Goal: Transaction & Acquisition: Purchase product/service

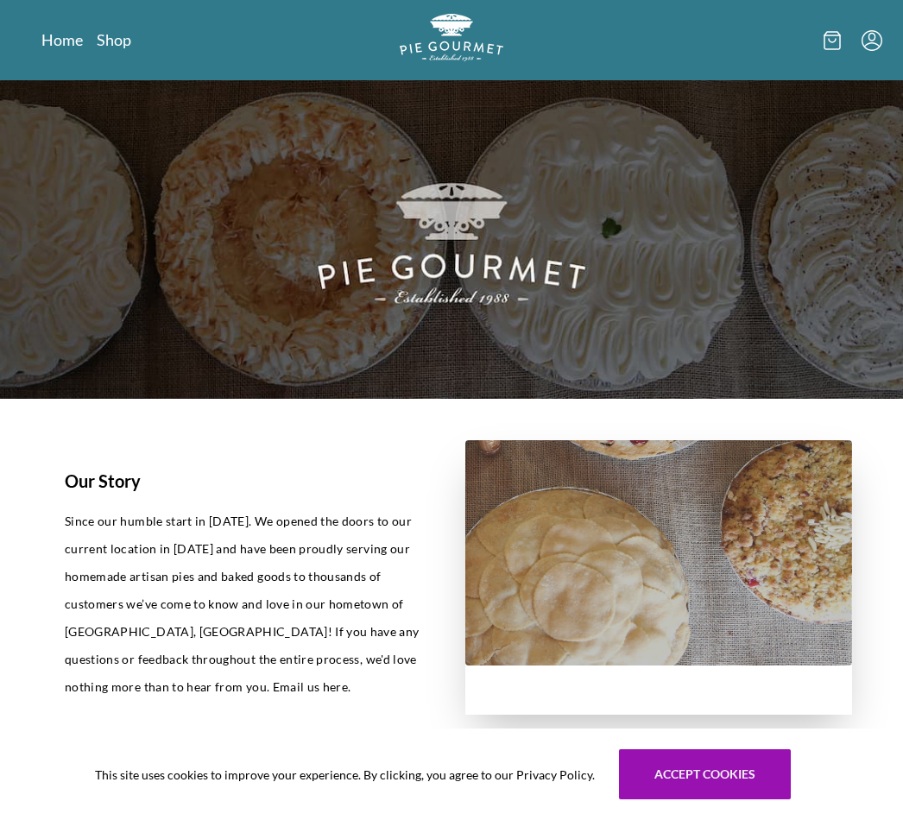
click at [63, 47] on link "Home" at bounding box center [61, 39] width 41 height 21
click at [45, 86] on img at bounding box center [451, 239] width 903 height 318
click at [90, 70] on div "Home Shop" at bounding box center [451, 40] width 861 height 80
click at [56, 68] on div "Home Shop" at bounding box center [451, 40] width 861 height 80
click at [67, 49] on link "Home" at bounding box center [61, 39] width 41 height 21
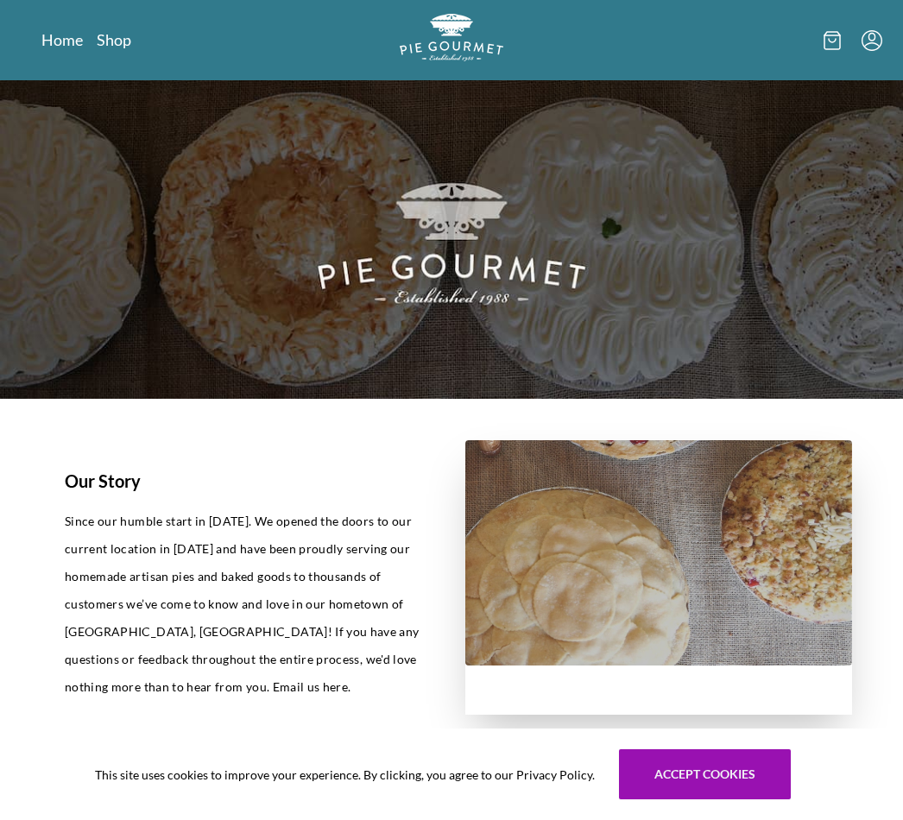
click at [52, 66] on div "Home Shop" at bounding box center [451, 40] width 861 height 80
click at [478, 260] on img at bounding box center [451, 239] width 903 height 318
click at [468, 263] on img at bounding box center [451, 239] width 903 height 318
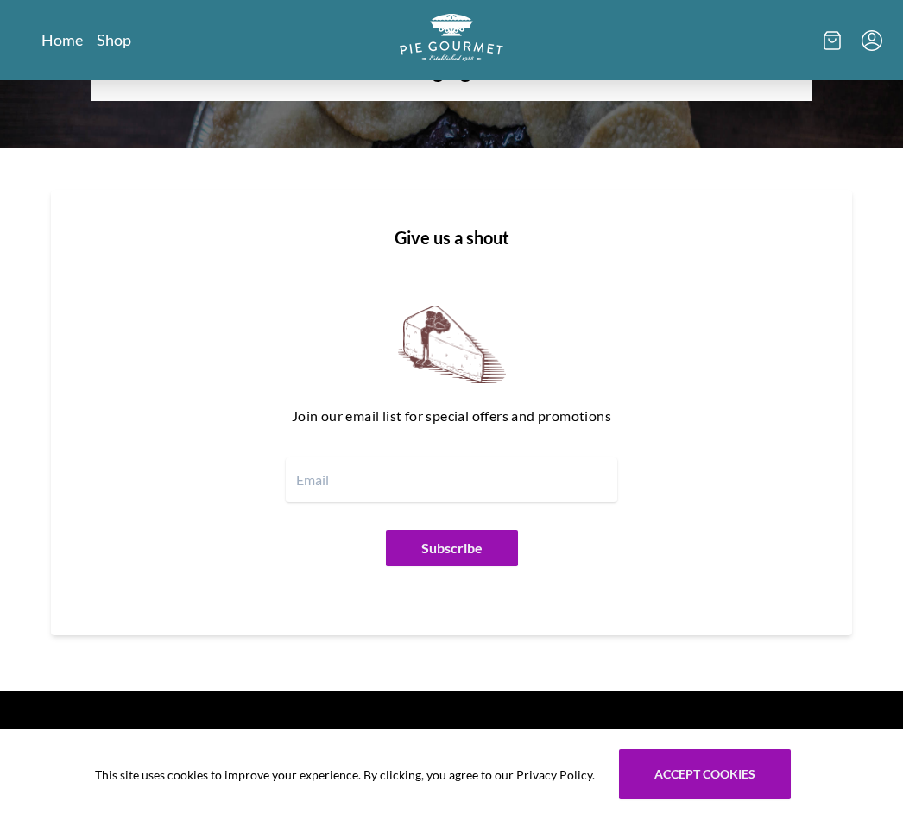
scroll to position [1772, 0]
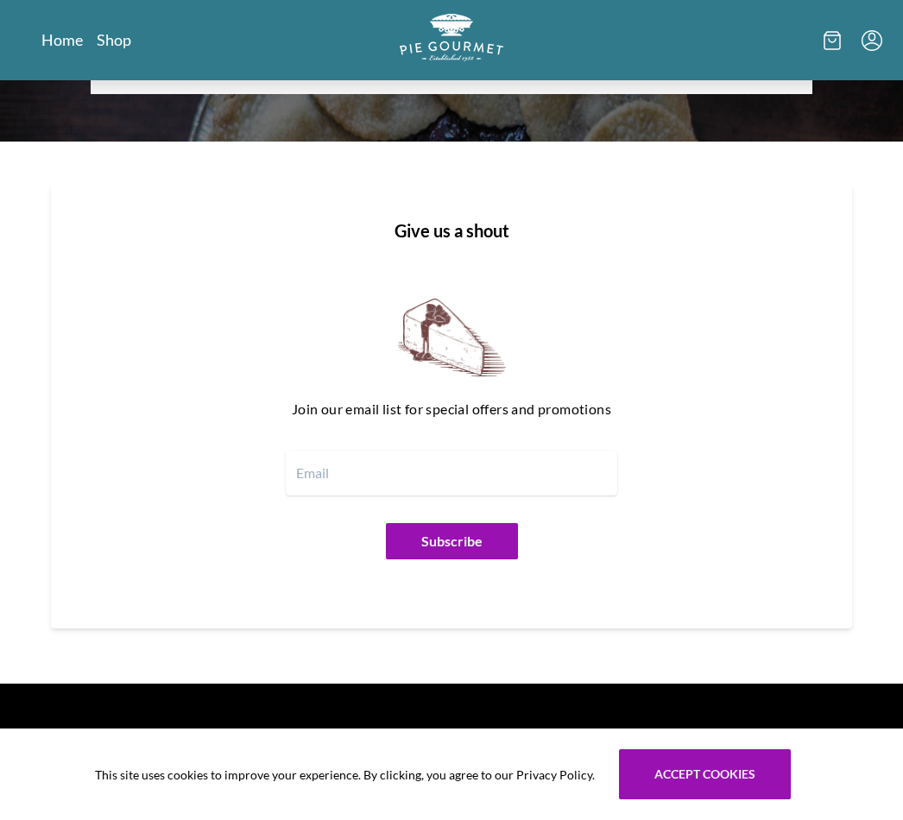
click at [708, 732] on h1 "Hours" at bounding box center [732, 745] width 267 height 26
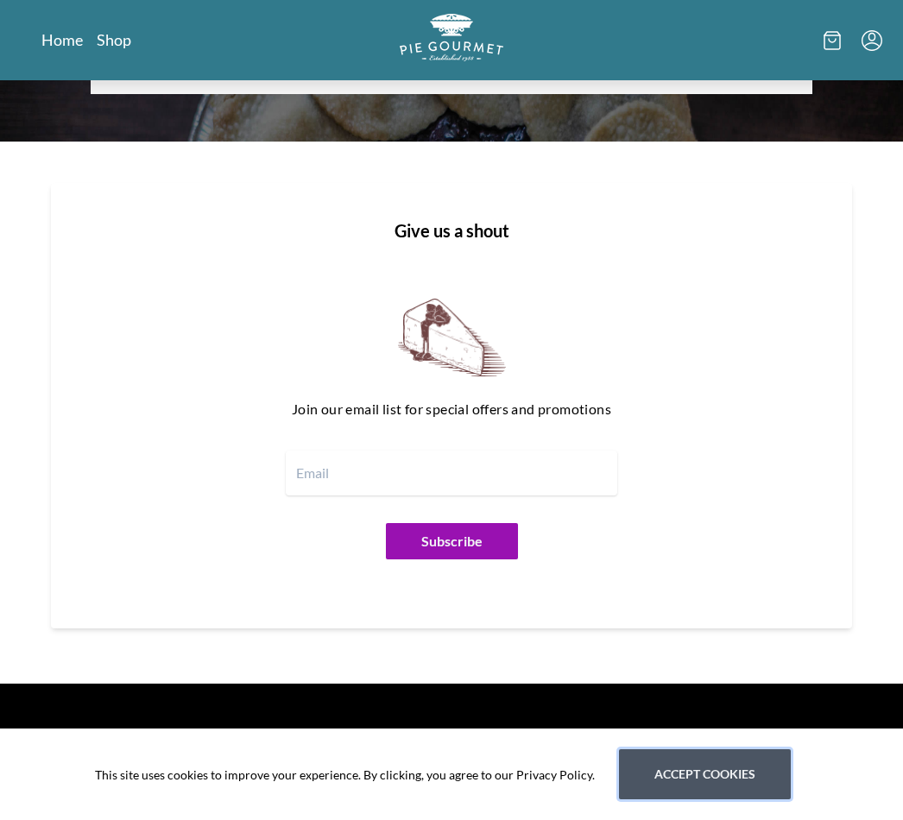
click at [683, 799] on button "Accept cookies" at bounding box center [705, 774] width 172 height 50
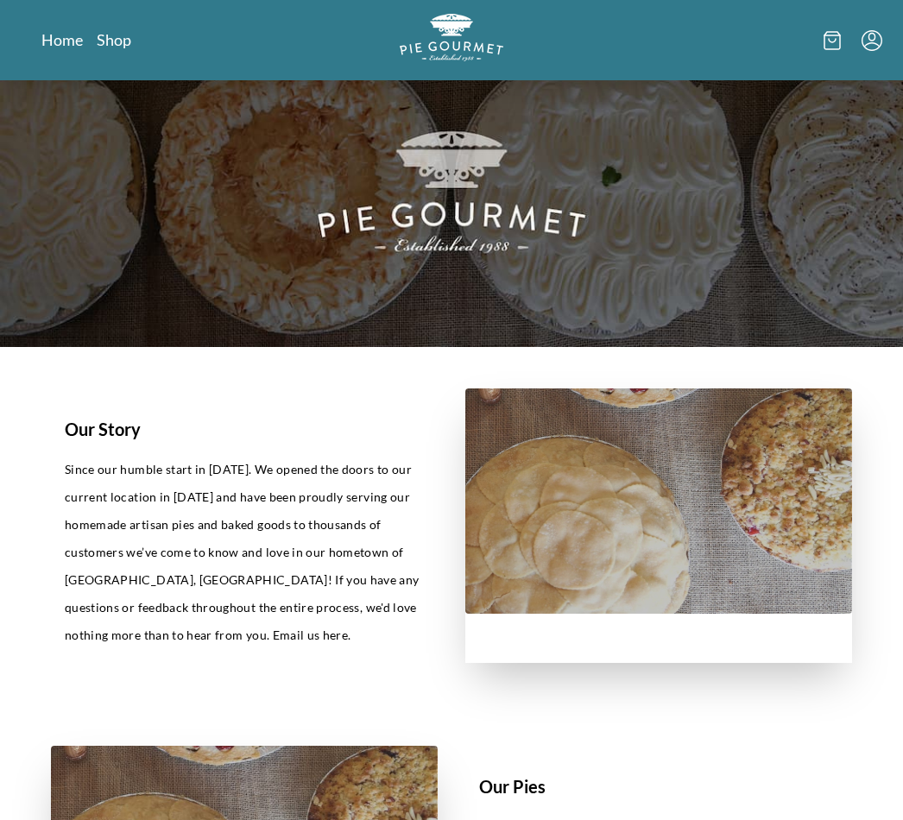
scroll to position [0, 0]
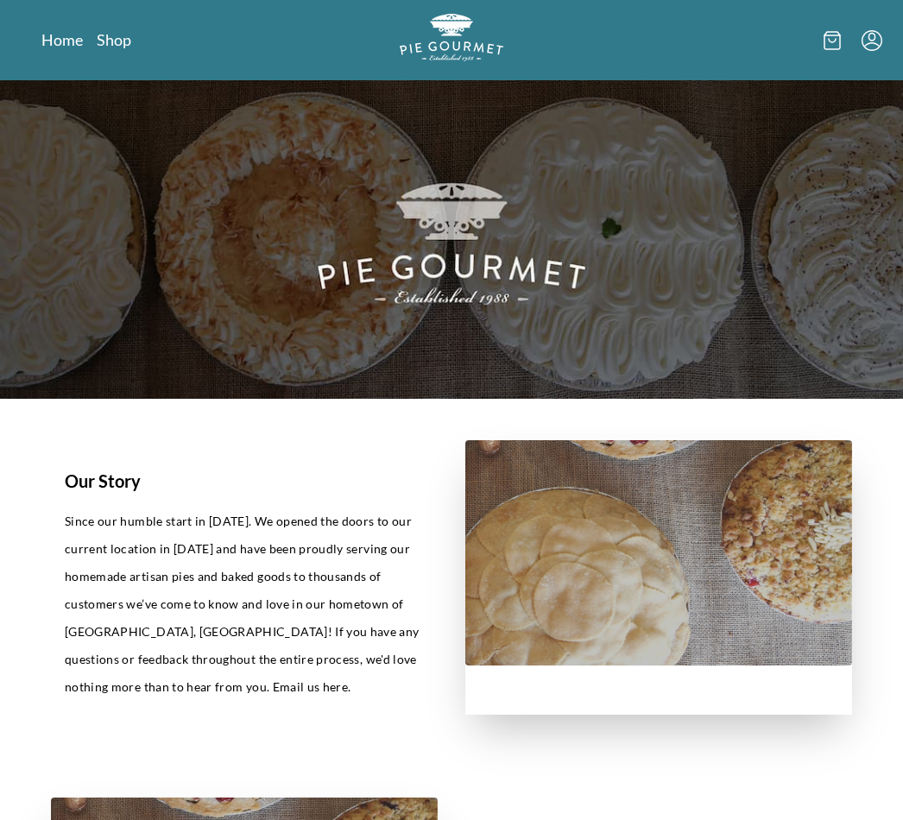
click at [457, 242] on img at bounding box center [451, 239] width 903 height 318
click at [481, 267] on img at bounding box center [451, 239] width 903 height 318
click at [484, 281] on img at bounding box center [451, 239] width 903 height 318
click at [57, 74] on div "Home Shop" at bounding box center [451, 40] width 861 height 80
click at [54, 41] on link "Home" at bounding box center [61, 39] width 41 height 21
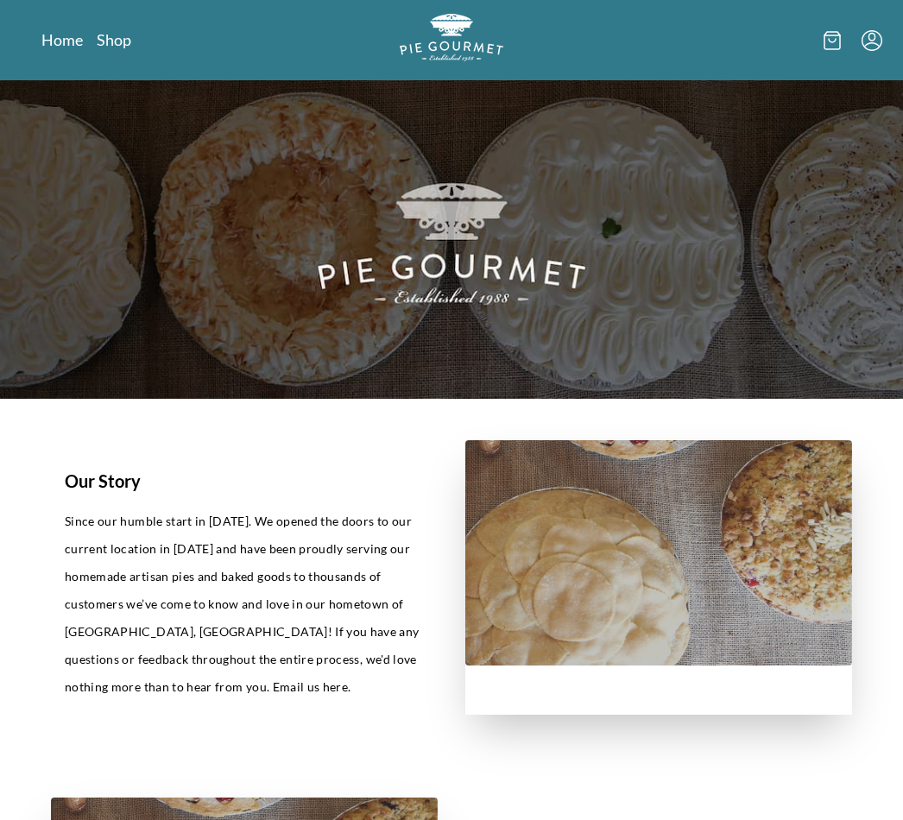
click at [60, 68] on div "Home Shop" at bounding box center [451, 40] width 861 height 80
click at [62, 67] on div "Home Shop" at bounding box center [451, 40] width 861 height 80
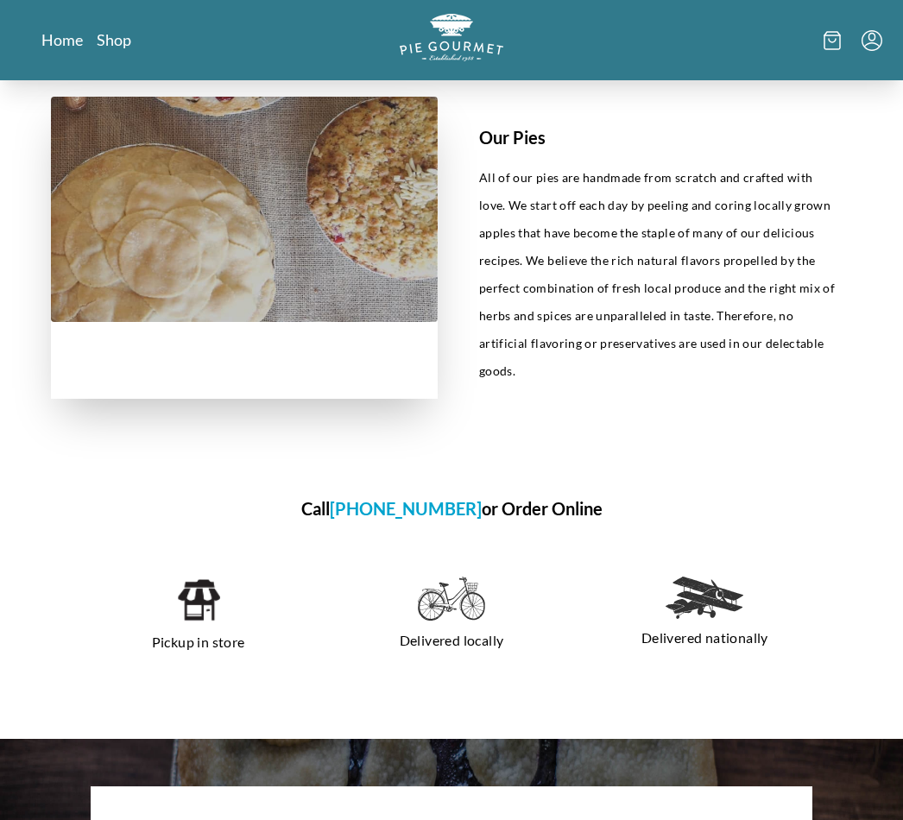
scroll to position [701, 0]
click at [566, 250] on p "All of our pies are handmade from scratch and crafted with love. We start off e…" at bounding box center [658, 274] width 359 height 221
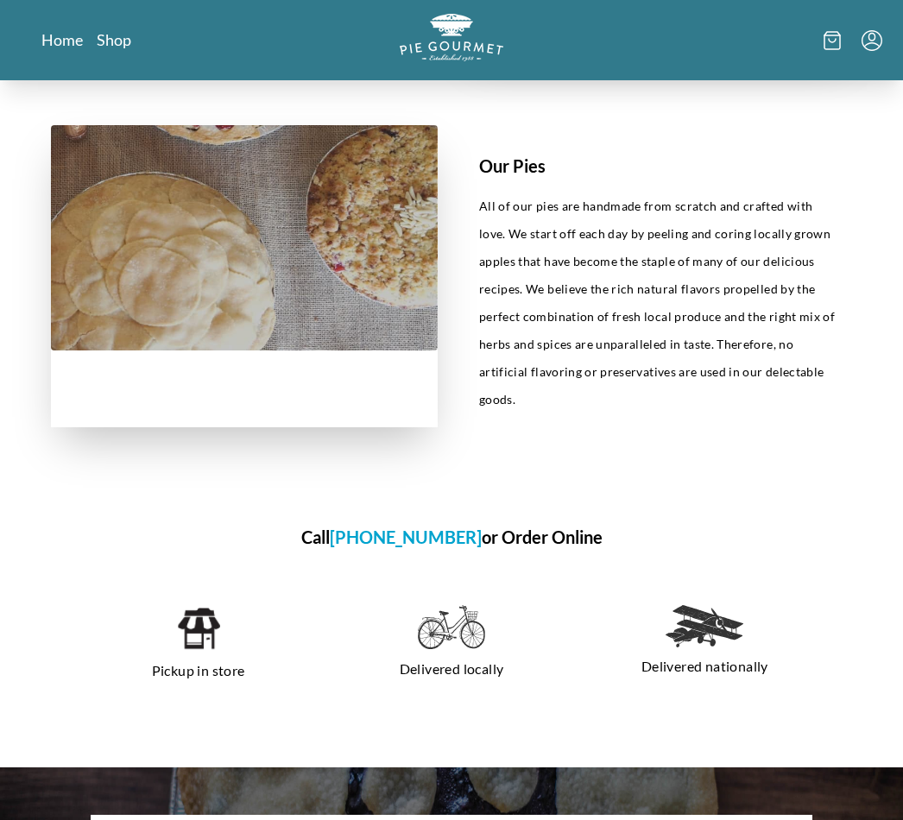
click at [481, 179] on div "Our Pies All of our pies are handmade from scratch and crafted with love. We st…" at bounding box center [658, 276] width 387 height 302
click at [524, 169] on h1 "Our Pies" at bounding box center [658, 166] width 359 height 26
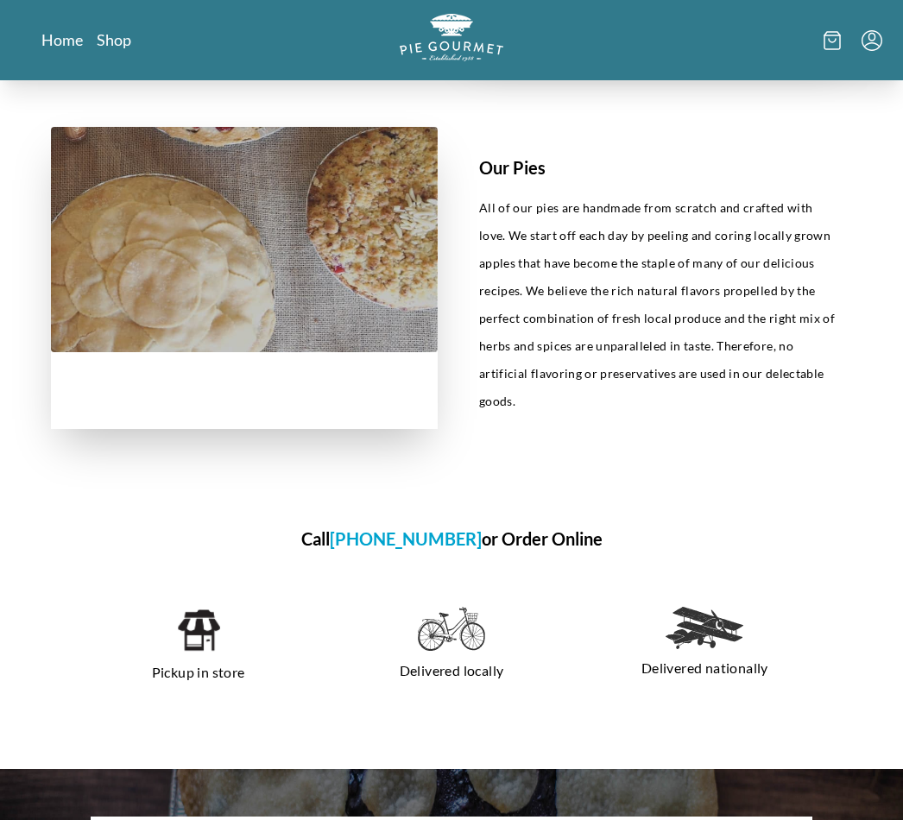
scroll to position [666, 0]
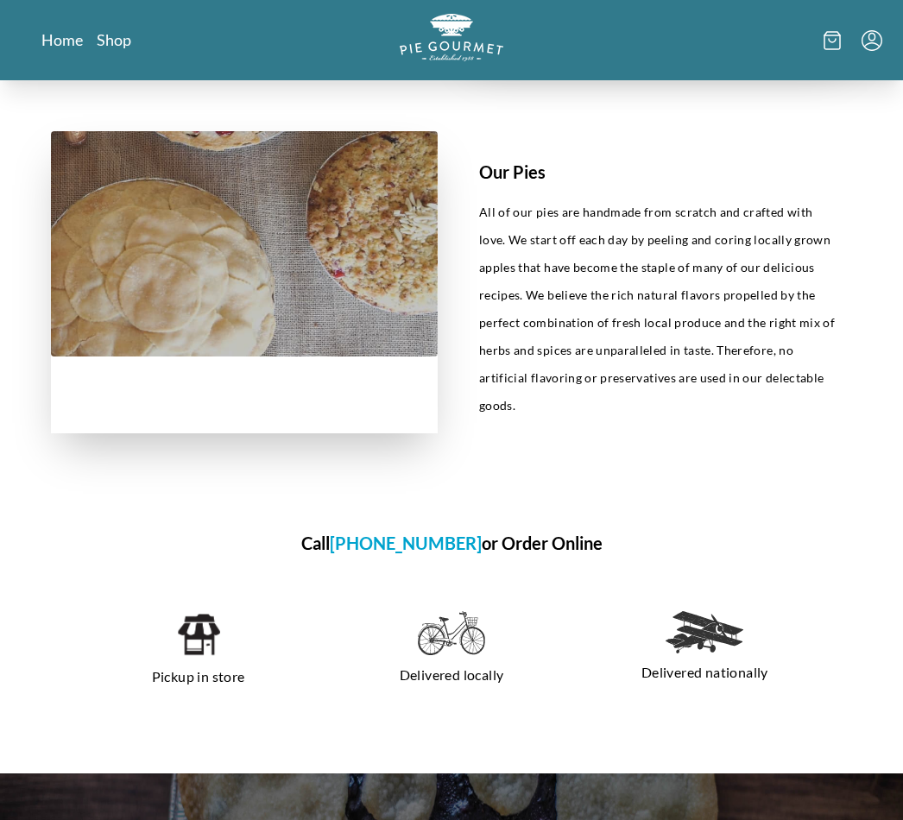
click at [545, 530] on h1 "Call 703-281-7437 or Order Online" at bounding box center [451, 543] width 801 height 26
click at [569, 533] on section "Call 703-281-7437 or Order Online Pickup in store Delivered locally Delivered n…" at bounding box center [451, 624] width 884 height 299
click at [516, 535] on section "Call 703-281-7437 or Order Online Pickup in store Delivered locally Delivered n…" at bounding box center [451, 624] width 884 height 299
click at [525, 530] on h1 "Call 703-281-7437 or Order Online" at bounding box center [451, 543] width 801 height 26
click at [518, 570] on div "Pickup in store Delivered locally Delivered nationally" at bounding box center [451, 651] width 801 height 162
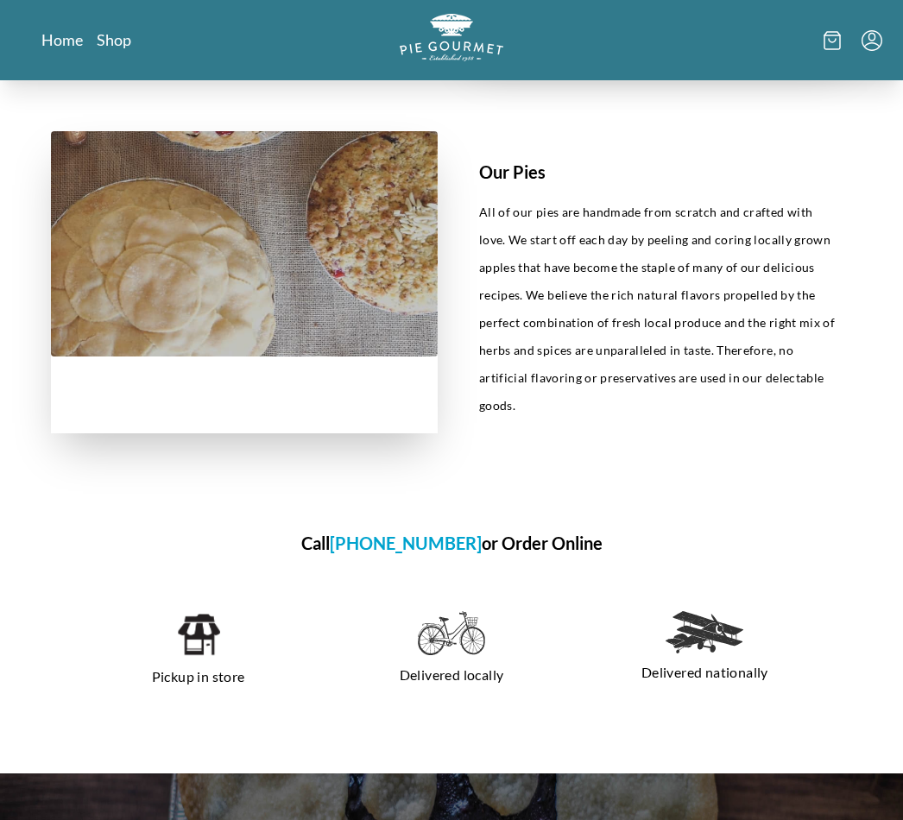
click at [535, 530] on h1 "Call 703-281-7437 or Order Online" at bounding box center [451, 543] width 801 height 26
click at [530, 530] on h1 "Call 703-281-7437 or Order Online" at bounding box center [451, 543] width 801 height 26
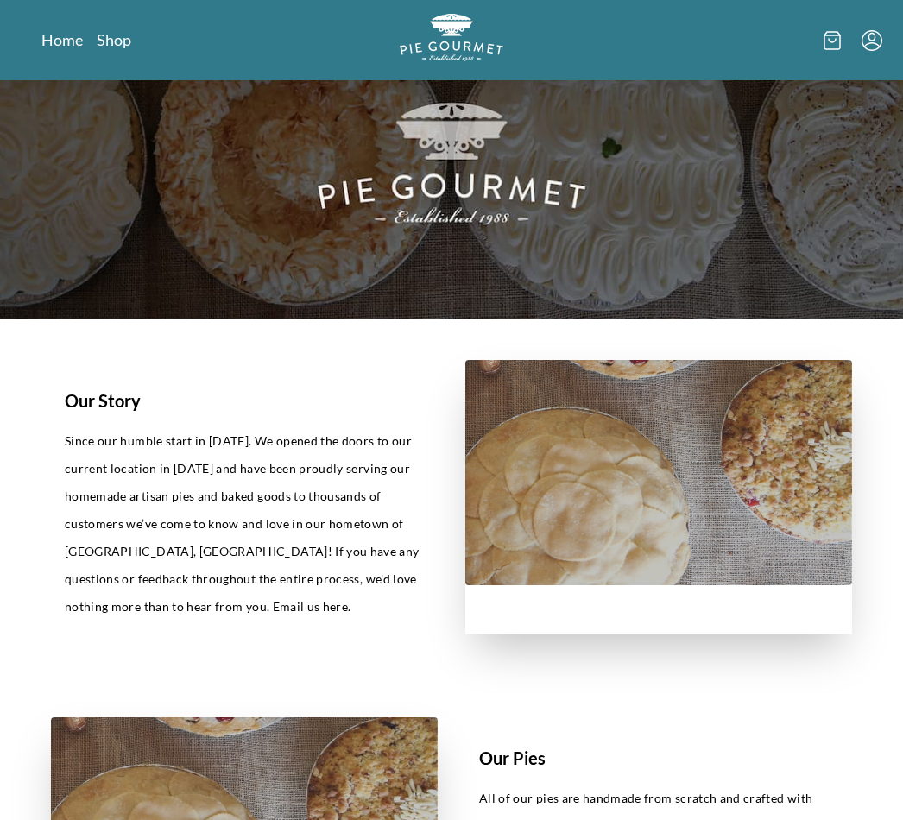
scroll to position [0, 0]
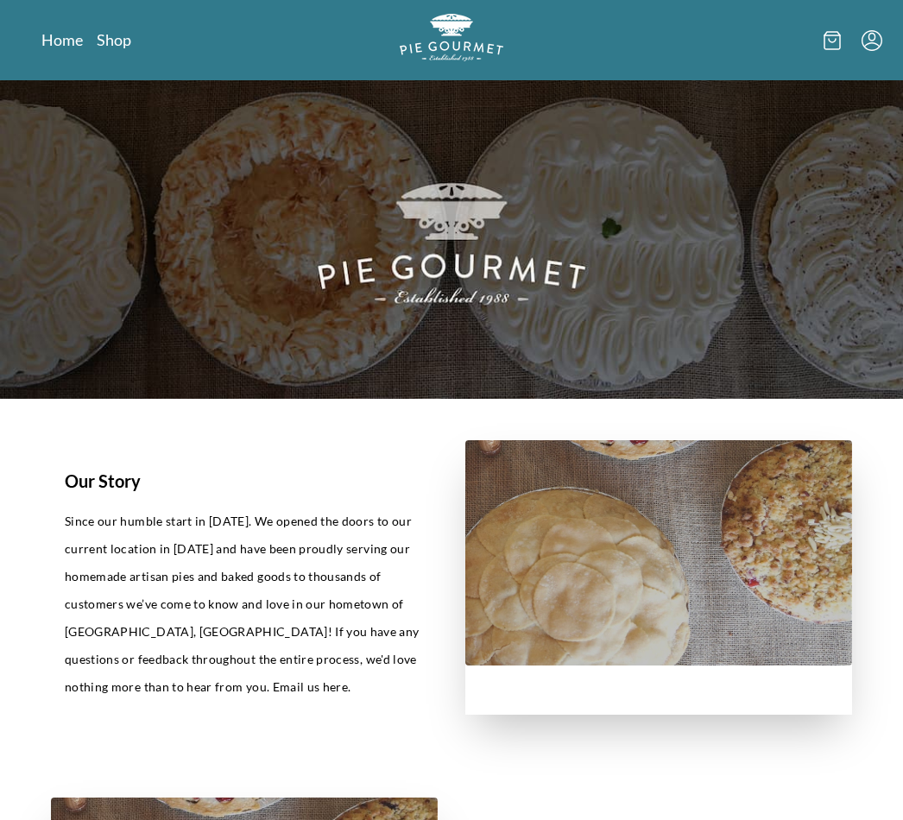
click at [445, 61] on img "Logo" at bounding box center [452, 37] width 104 height 47
click at [453, 40] on img "Logo" at bounding box center [452, 37] width 104 height 47
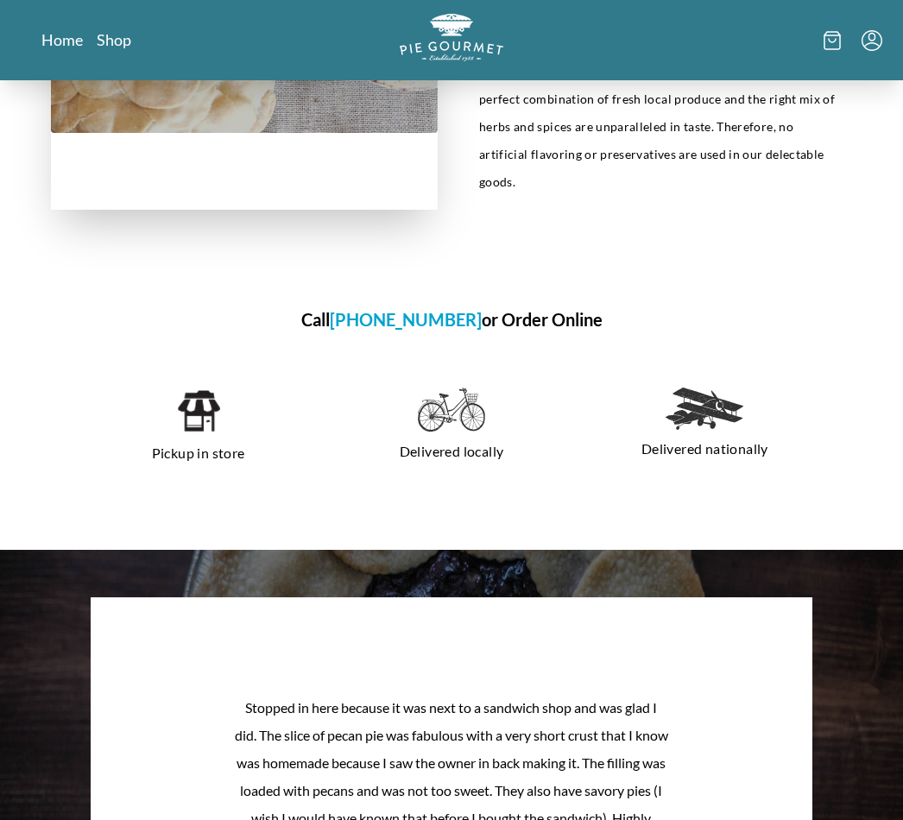
scroll to position [891, 0]
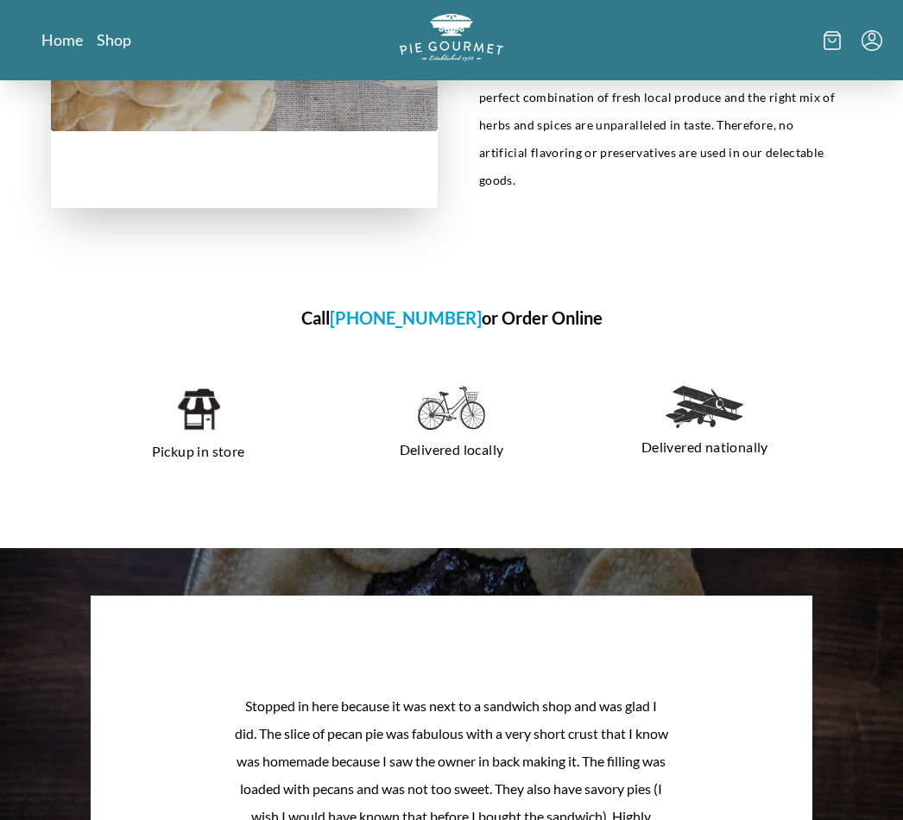
click at [529, 305] on h1 "Call 703-281-7437 or Order Online" at bounding box center [451, 318] width 801 height 26
click at [535, 305] on h1 "Call 703-281-7437 or Order Online" at bounding box center [451, 318] width 801 height 26
click at [517, 305] on h1 "Call 703-281-7437 or Order Online" at bounding box center [451, 318] width 801 height 26
click at [514, 305] on h1 "Call 703-281-7437 or Order Online" at bounding box center [451, 318] width 801 height 26
click at [529, 305] on h1 "Call 703-281-7437 or Order Online" at bounding box center [451, 318] width 801 height 26
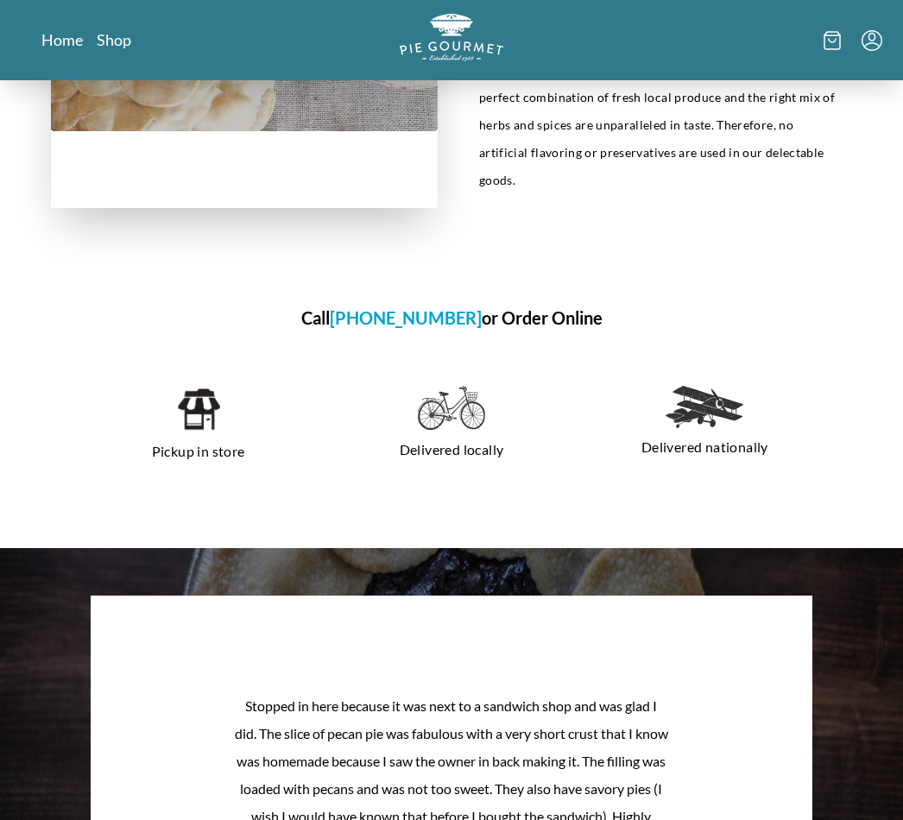
click at [521, 274] on section "Call 703-281-7437 or Order Online Pickup in store Delivered locally Delivered n…" at bounding box center [451, 399] width 884 height 299
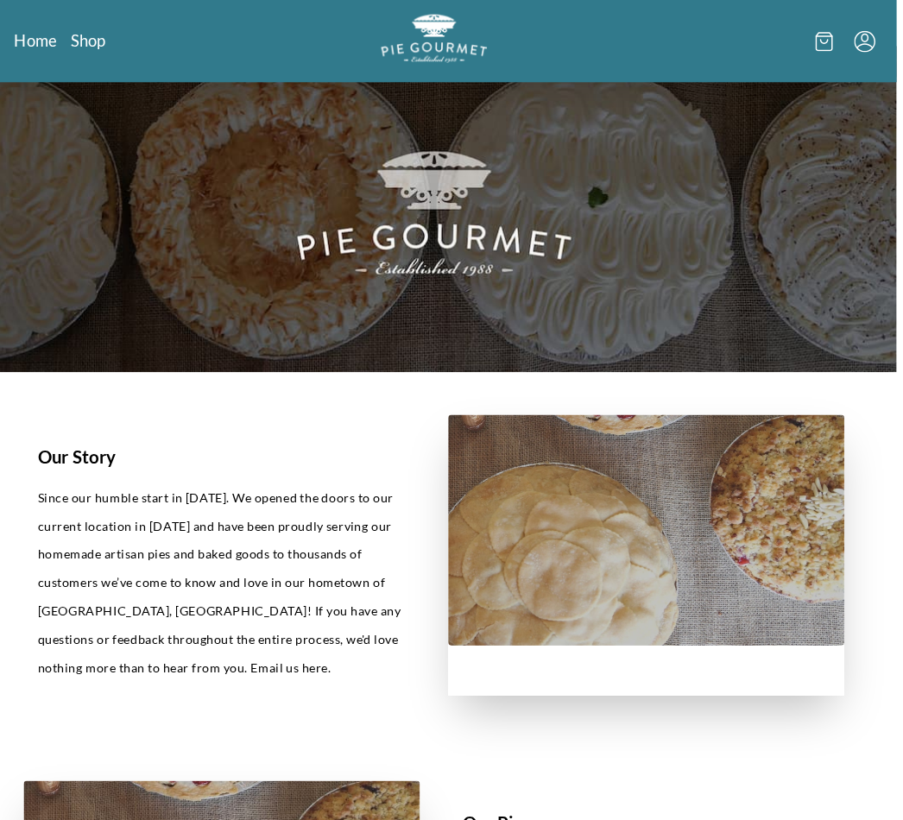
scroll to position [0, 0]
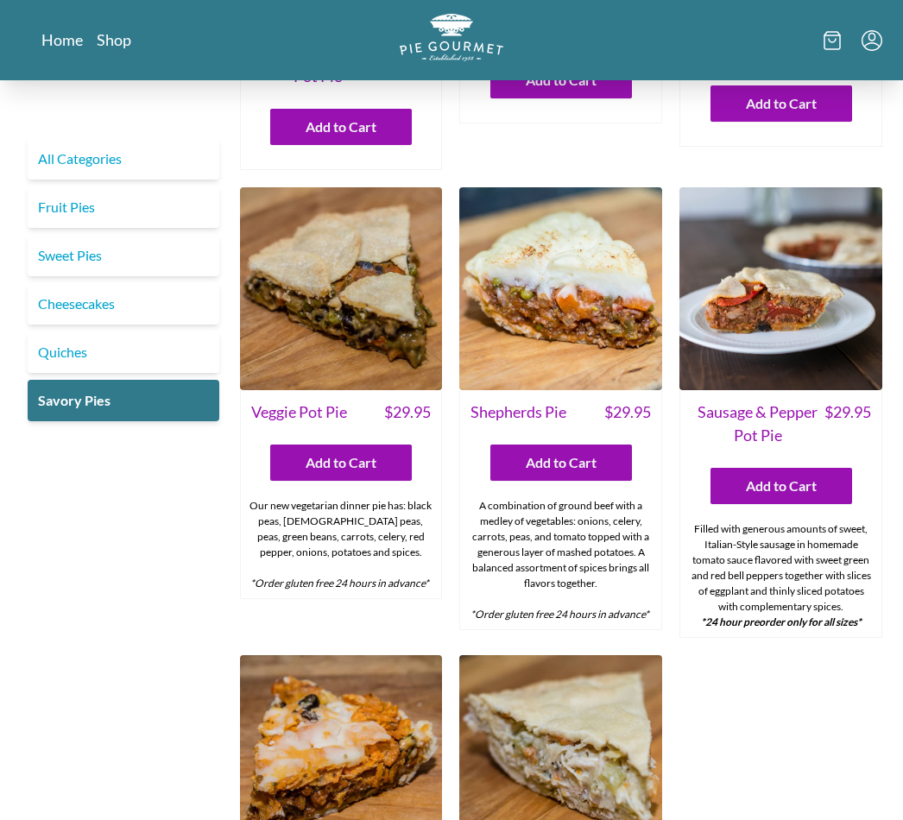
scroll to position [295, 0]
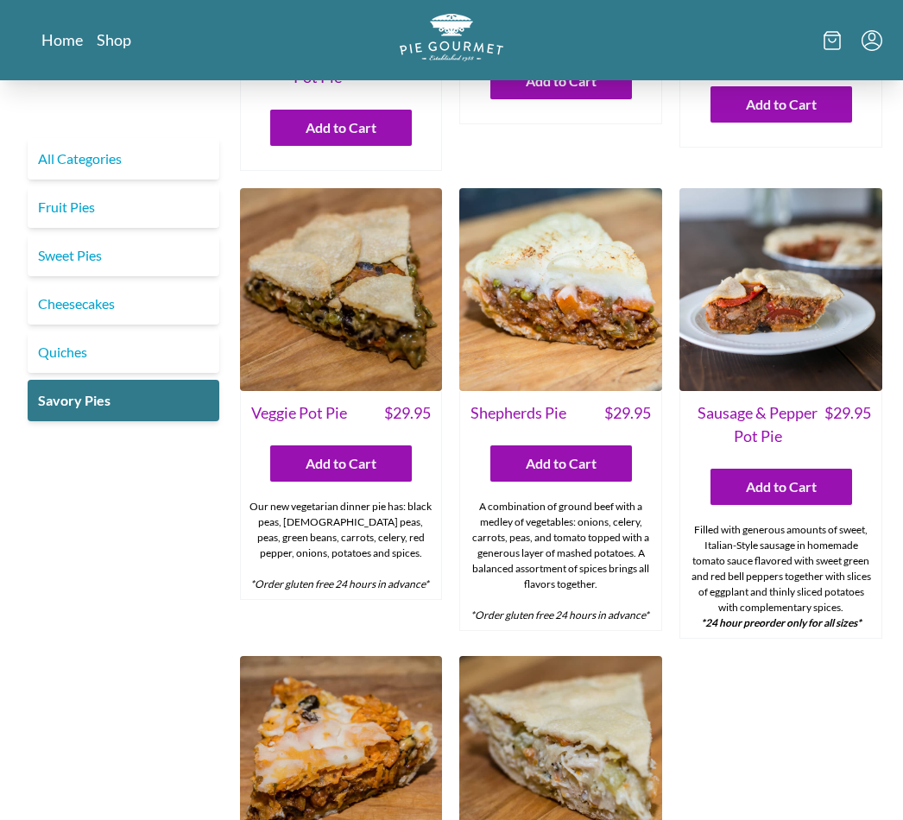
click at [81, 342] on link "Quiches" at bounding box center [124, 351] width 192 height 41
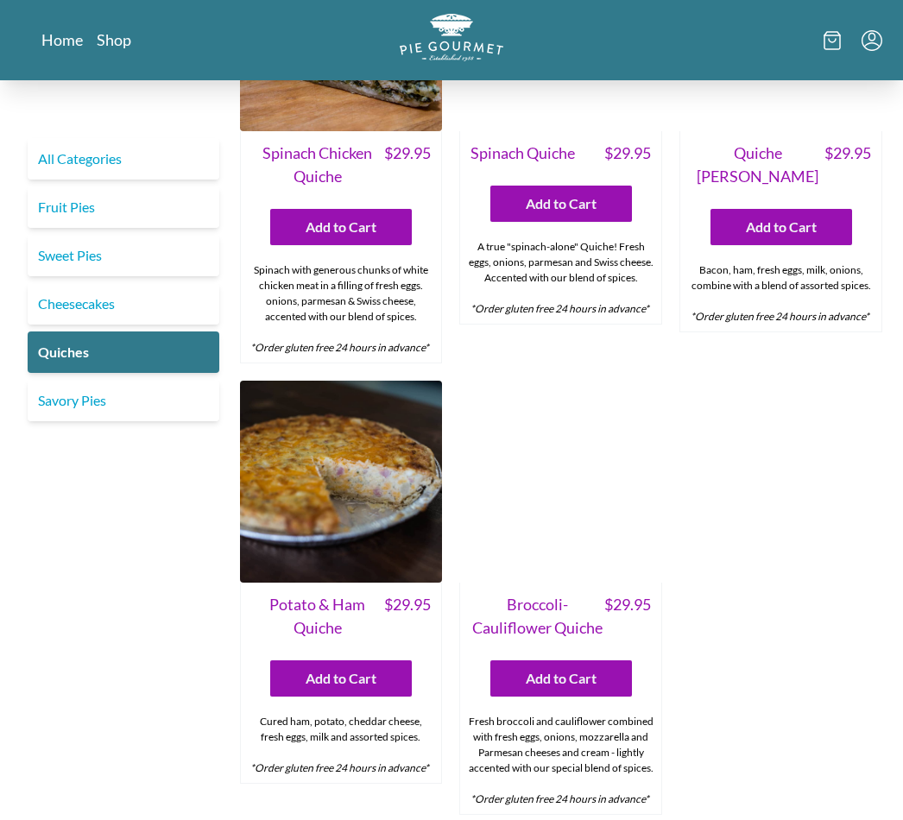
scroll to position [656, 0]
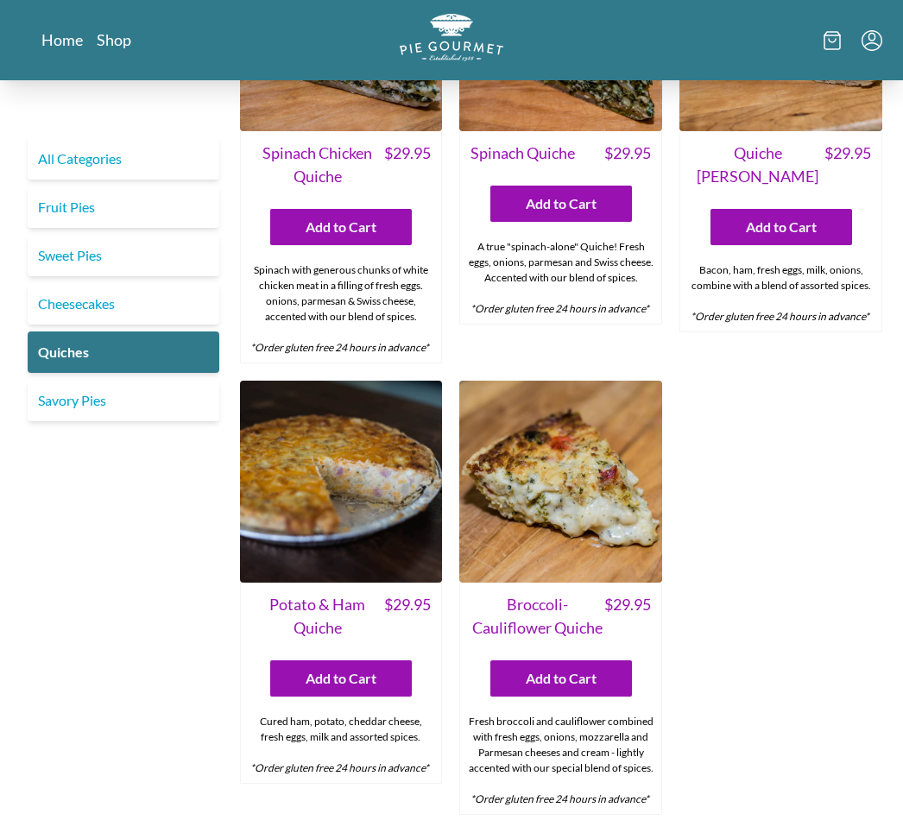
click at [64, 408] on link "Savory Pies" at bounding box center [124, 400] width 192 height 41
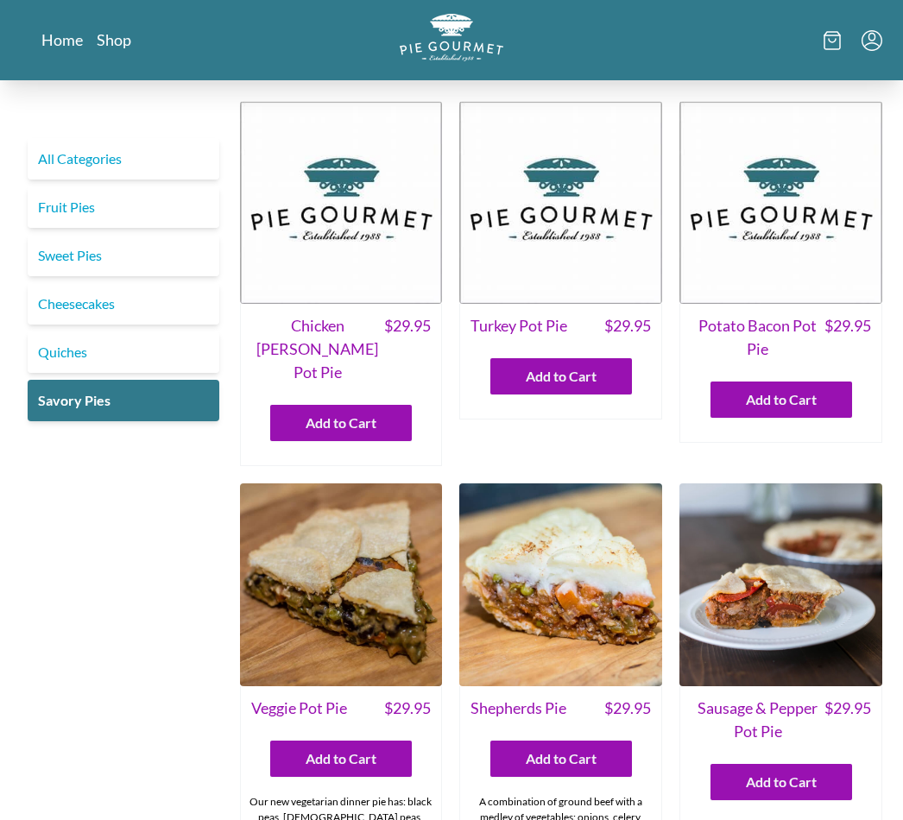
click at [133, 250] on link "Sweet Pies" at bounding box center [124, 255] width 192 height 41
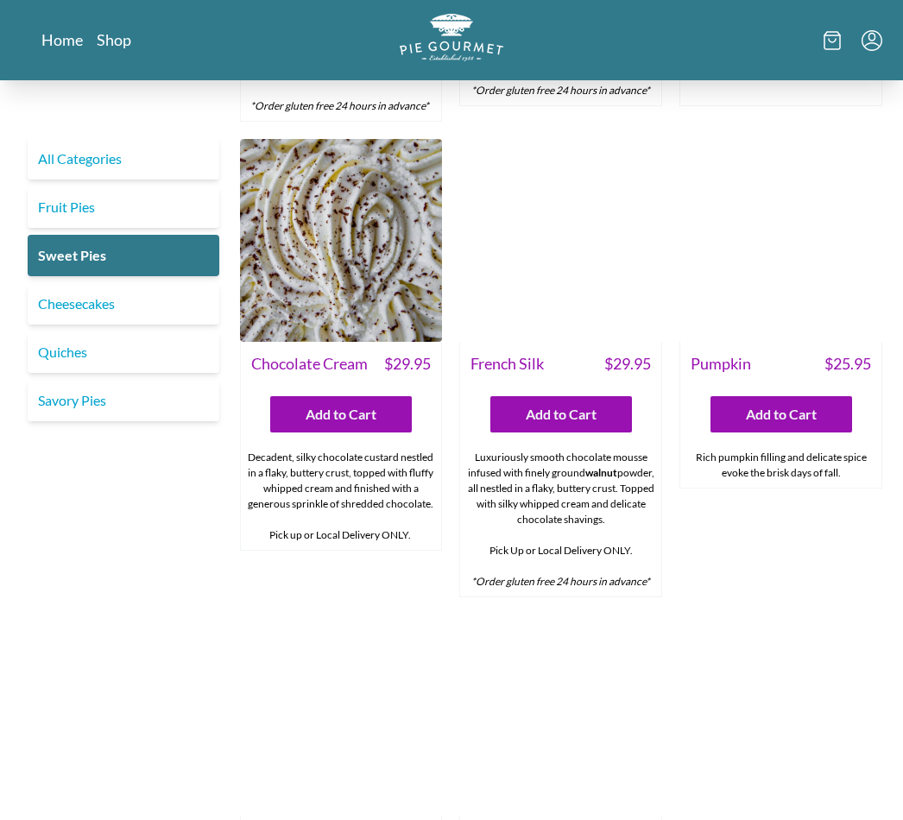
scroll to position [419, 0]
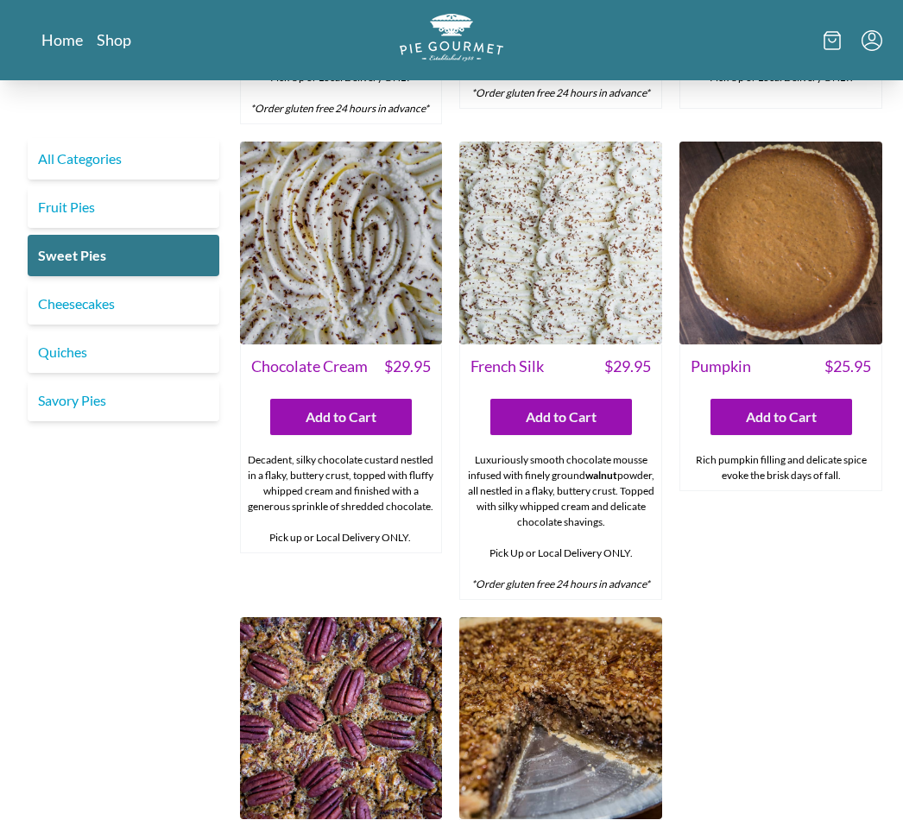
click at [85, 218] on link "Fruit Pies" at bounding box center [124, 206] width 192 height 41
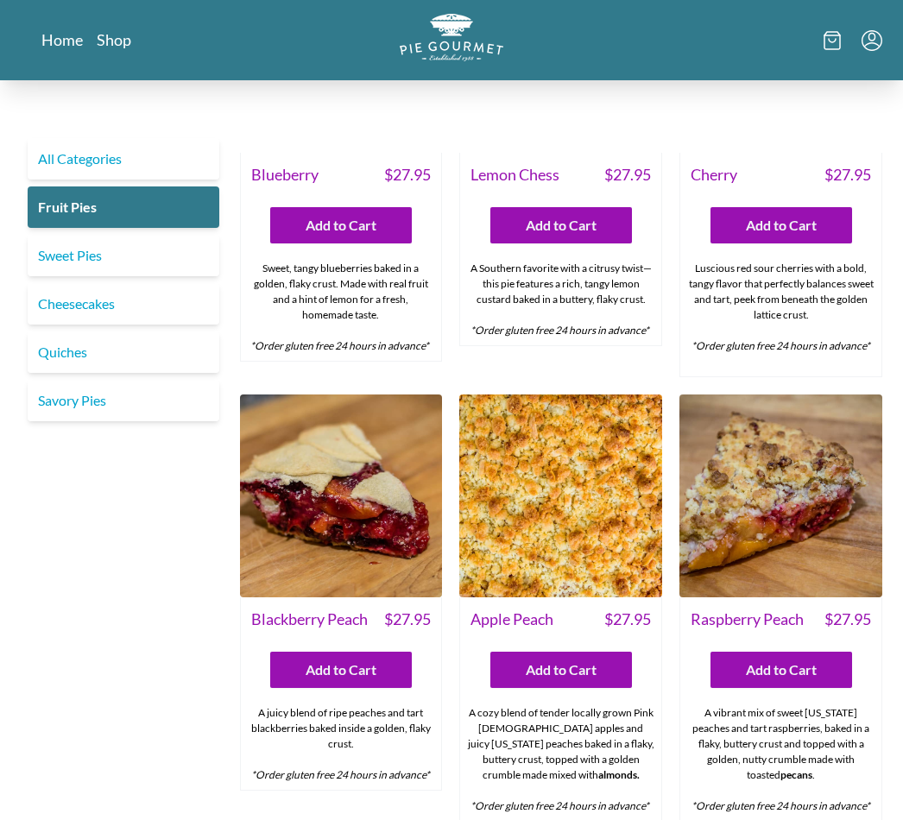
scroll to position [150, 0]
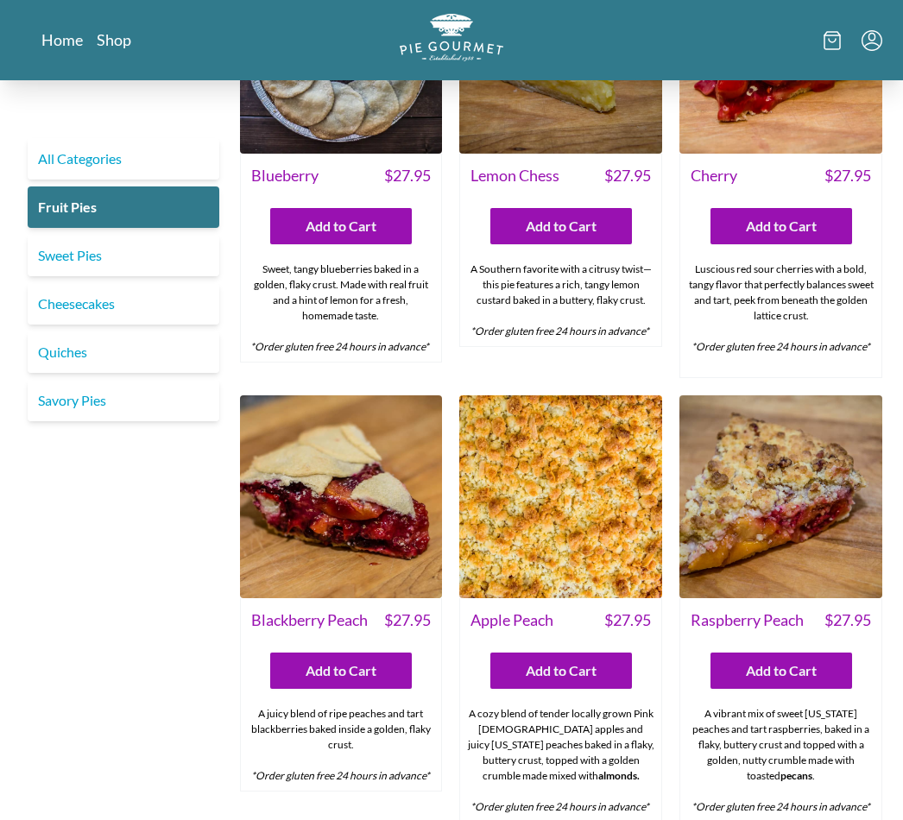
click at [89, 411] on link "Savory Pies" at bounding box center [124, 400] width 192 height 41
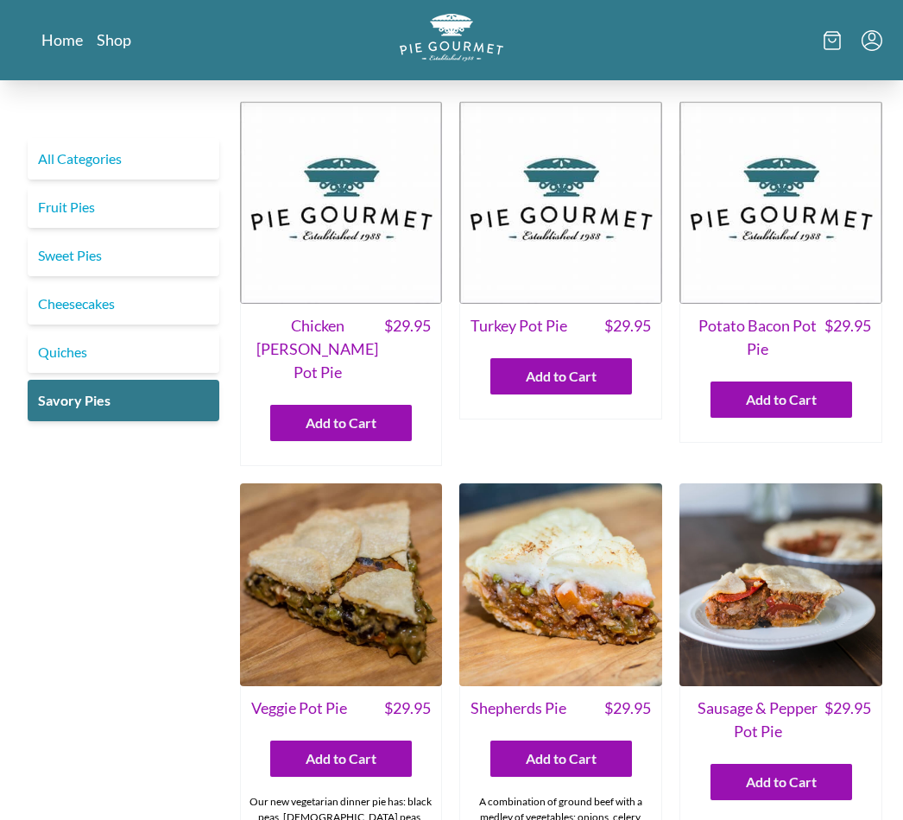
click at [90, 198] on link "Fruit Pies" at bounding box center [124, 206] width 192 height 41
